Goal: Book appointment/travel/reservation

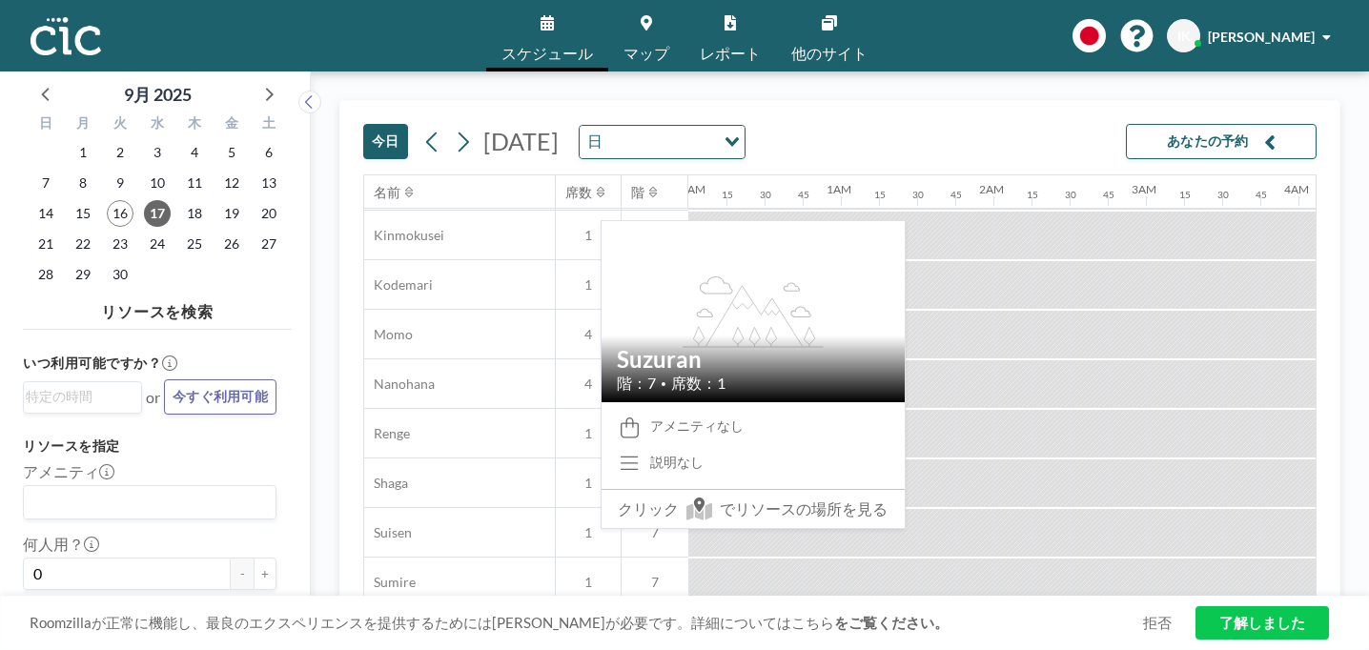
scroll to position [843, 0]
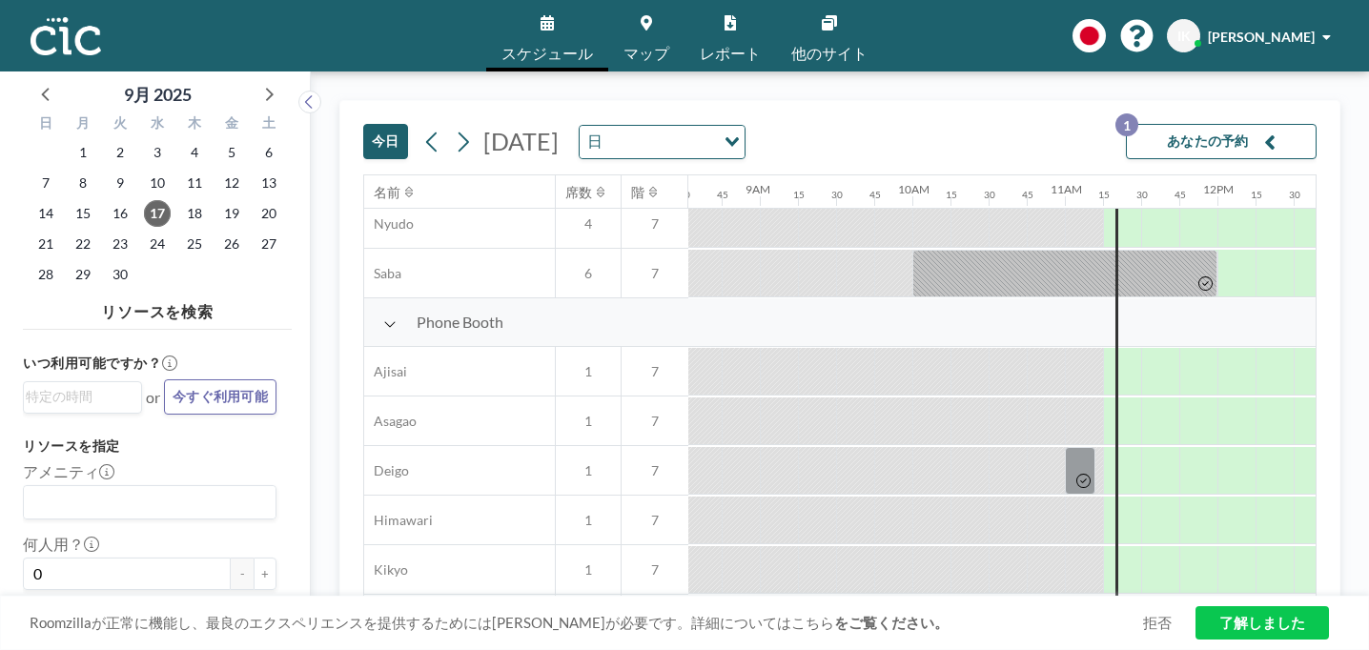
scroll to position [645, 1301]
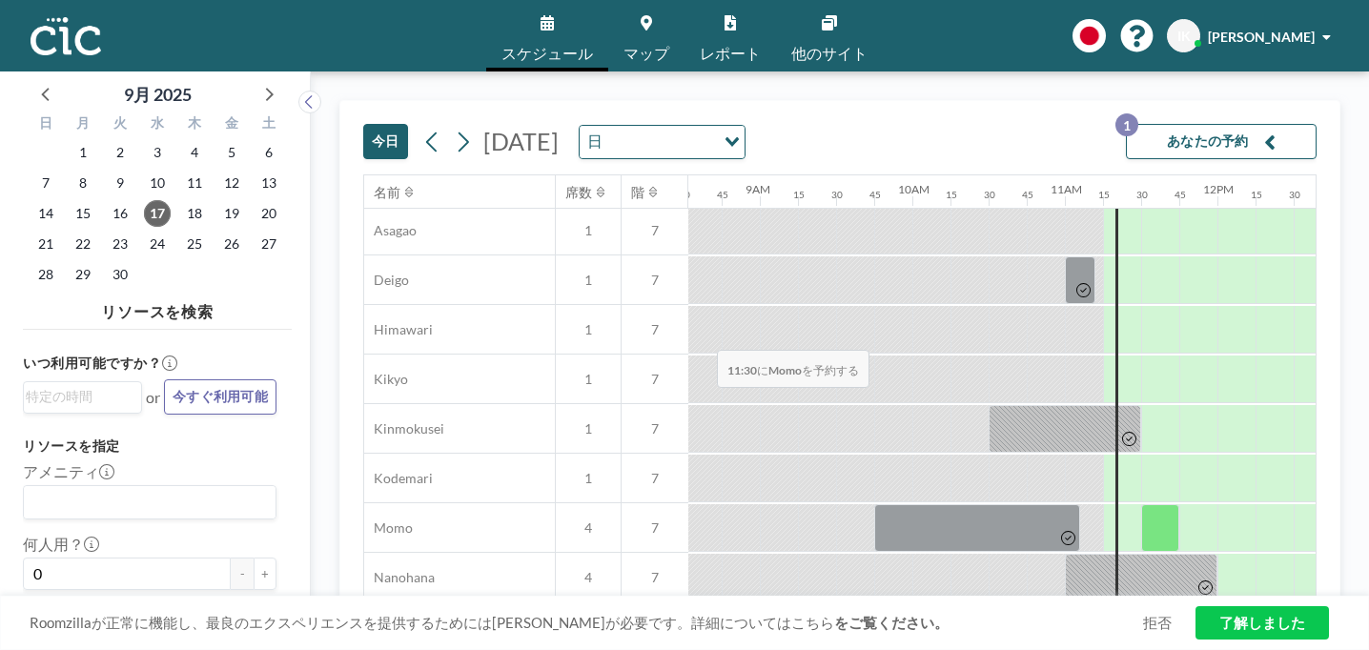
drag, startPoint x: 706, startPoint y: 429, endPoint x: 711, endPoint y: 305, distance: 124.0
click at [711, 305] on div "Phone Booth Ajisai 1 7 Asagao 1 7 Deigo 1 7 Himawari 1 7 Kikyo 1 7 Kinmokusei 1…" at bounding box center [1055, 529] width 3984 height 842
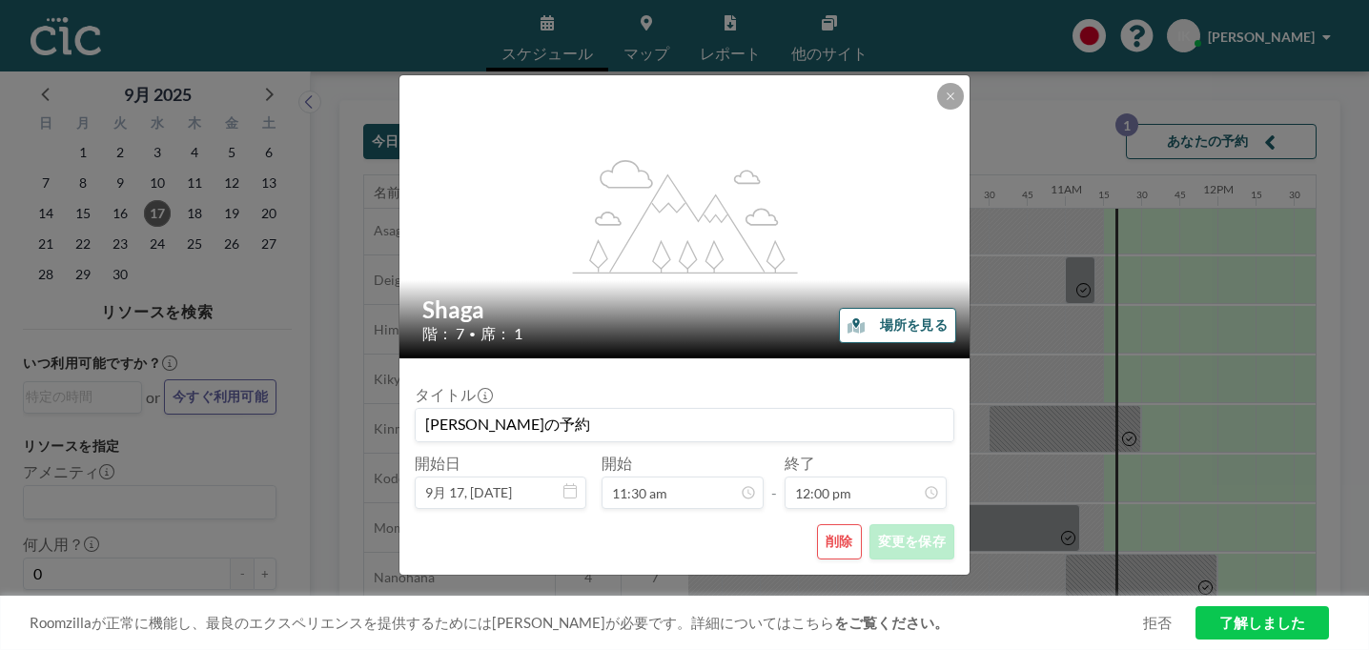
click at [817, 524] on button "削除" at bounding box center [839, 541] width 45 height 35
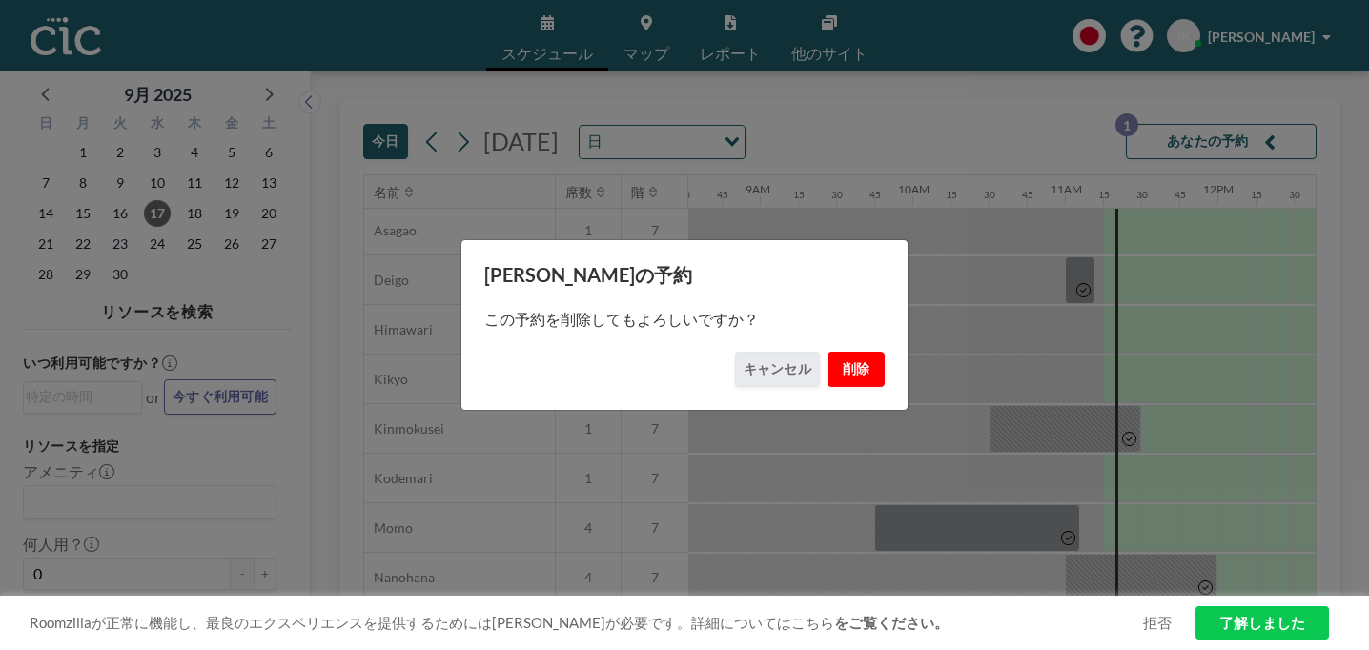
click at [831, 355] on button "削除" at bounding box center [855, 369] width 57 height 35
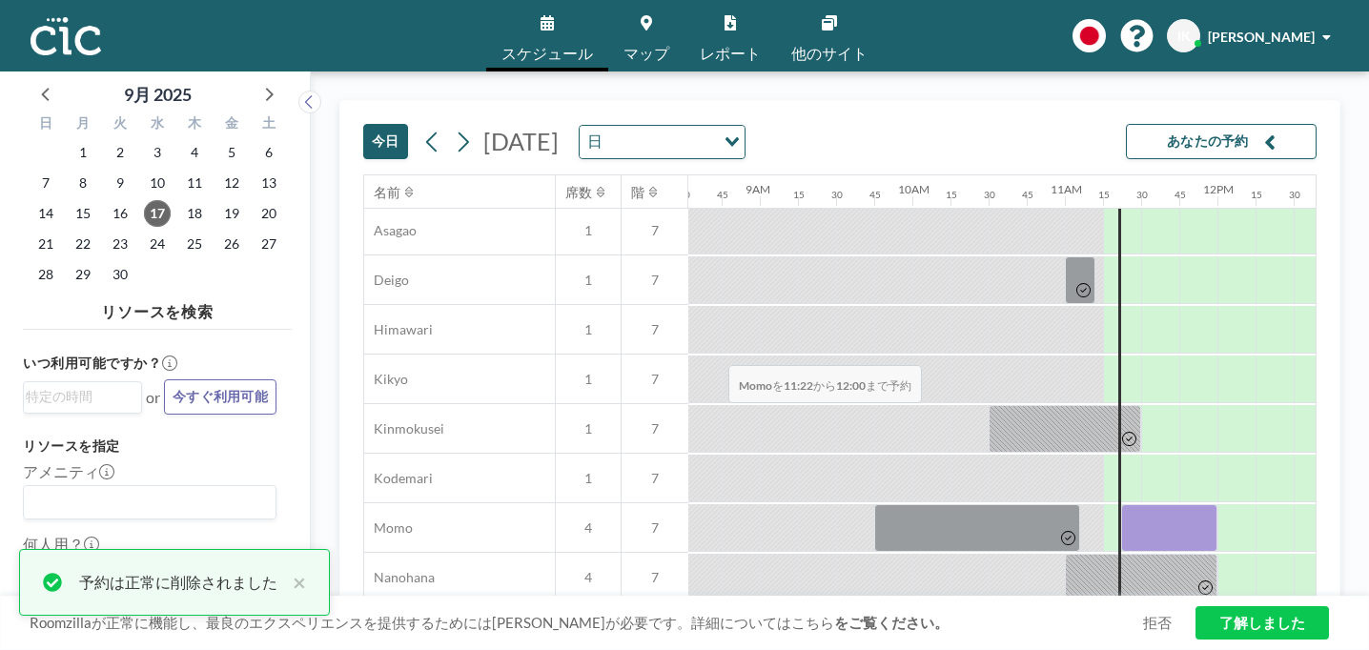
drag, startPoint x: 673, startPoint y: 318, endPoint x: 722, endPoint y: 320, distance: 49.6
click at [1121, 504] on div at bounding box center [1169, 528] width 96 height 48
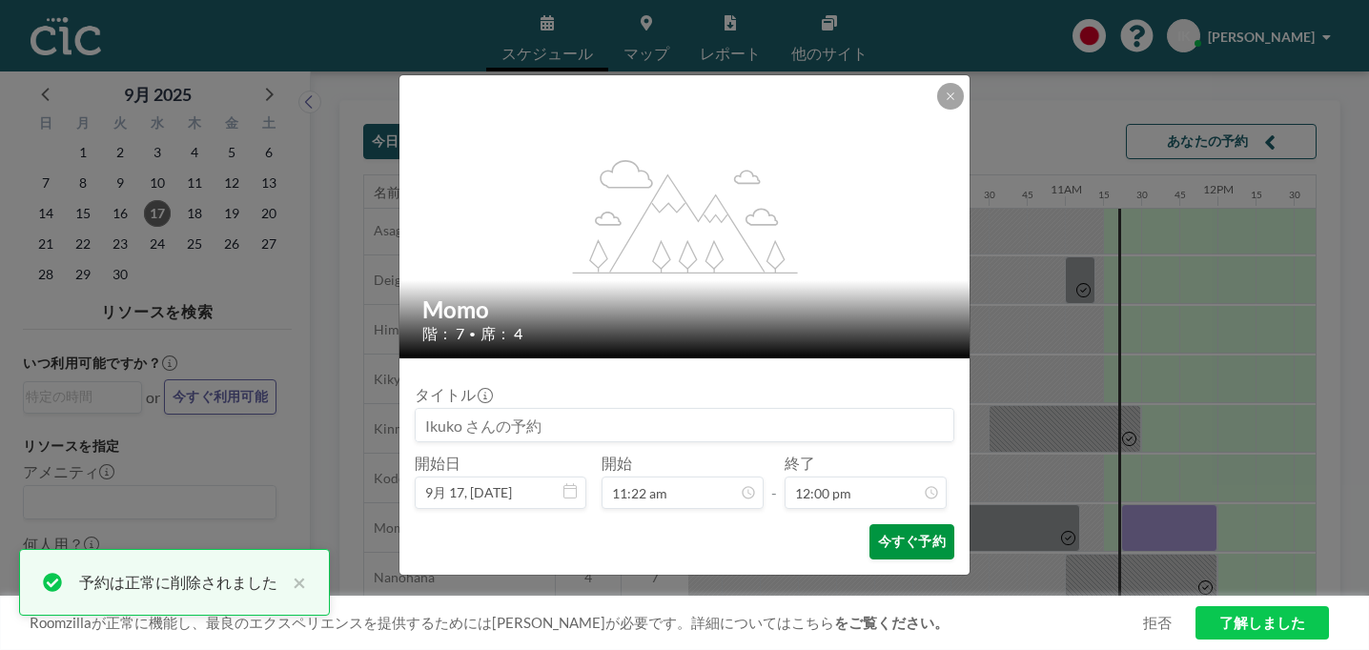
scroll to position [1460, 0]
click at [869, 524] on button "今すぐ予約" at bounding box center [911, 541] width 85 height 35
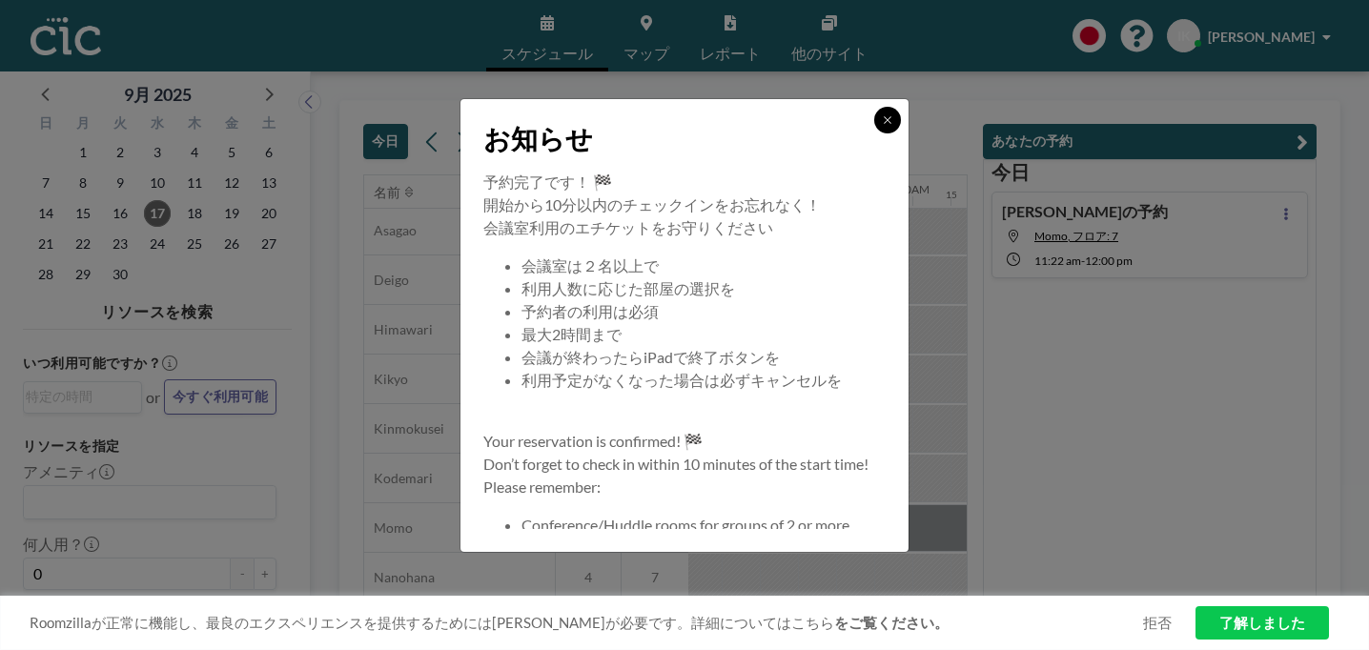
click at [883, 123] on icon at bounding box center [886, 119] width 7 height 7
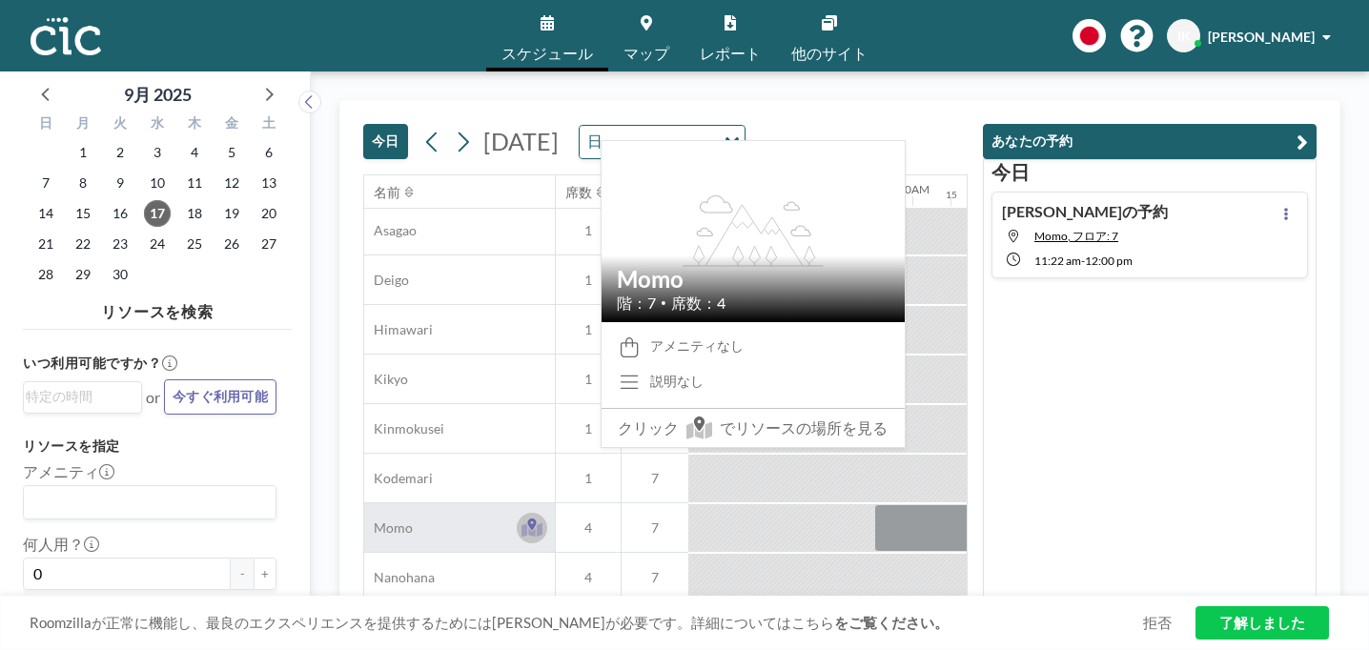
click at [521, 518] on icon at bounding box center [532, 527] width 22 height 19
